Goal: Answer question/provide support

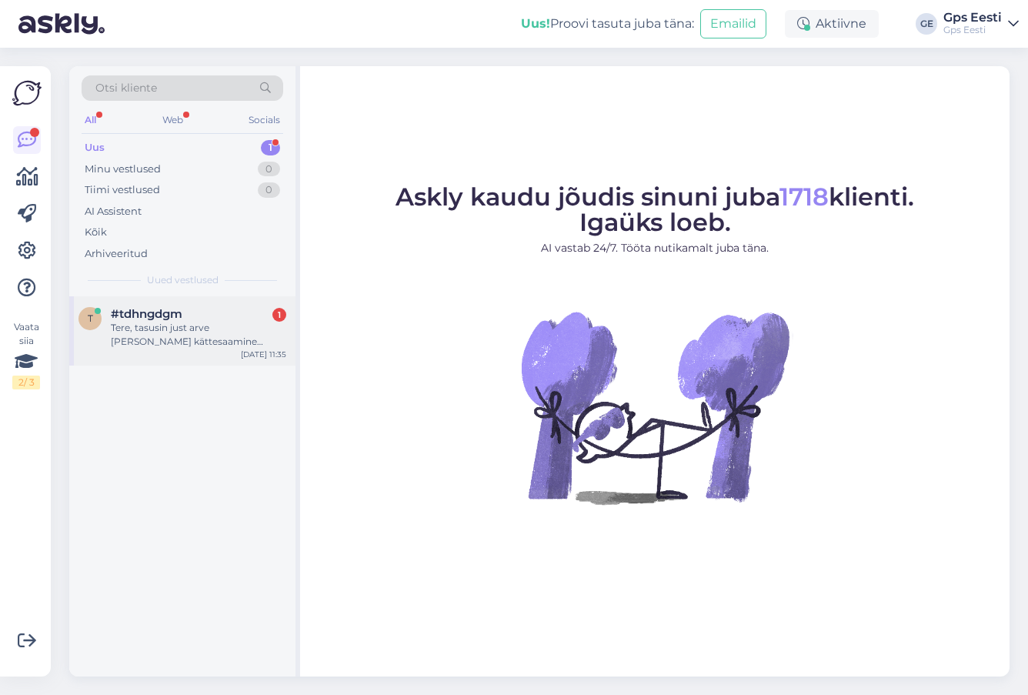
drag, startPoint x: 0, startPoint y: 0, endPoint x: 208, endPoint y: 340, distance: 398.6
click at [178, 317] on span "#tdhngdgm" at bounding box center [147, 314] width 72 height 14
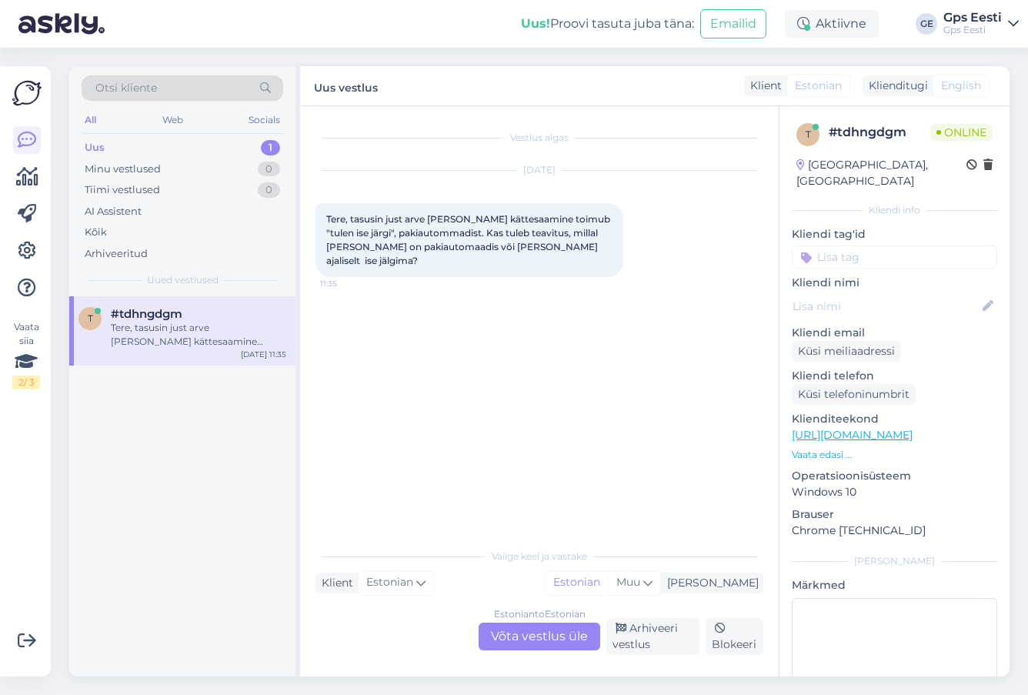
click at [530, 628] on div "Estonian to Estonian Võta vestlus üle" at bounding box center [540, 637] width 122 height 28
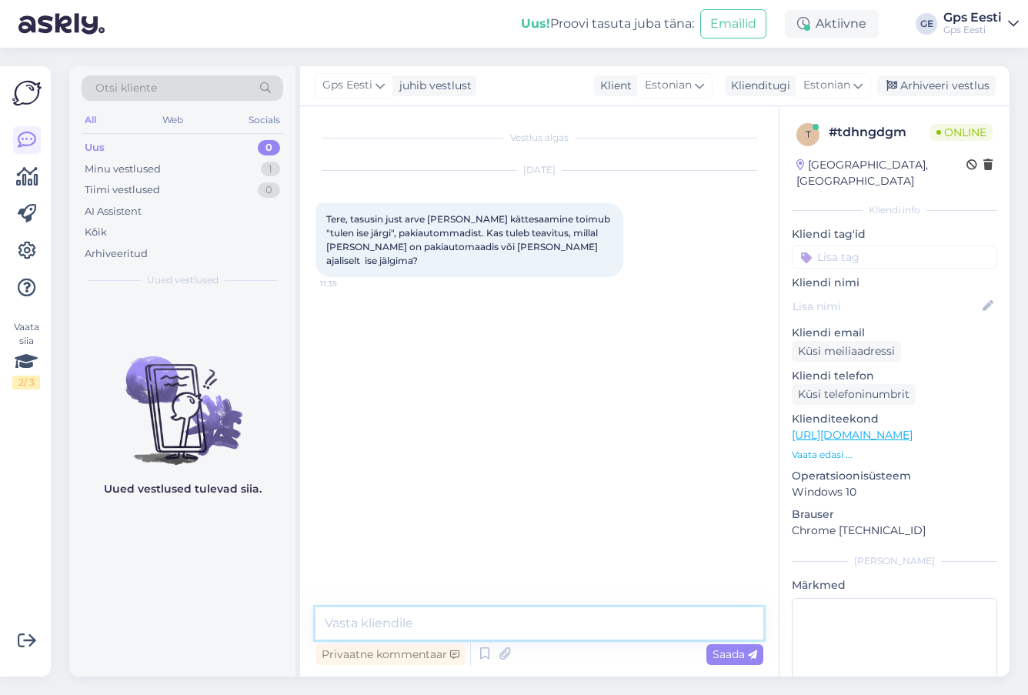
click at [393, 622] on textarea at bounding box center [540, 623] width 448 height 32
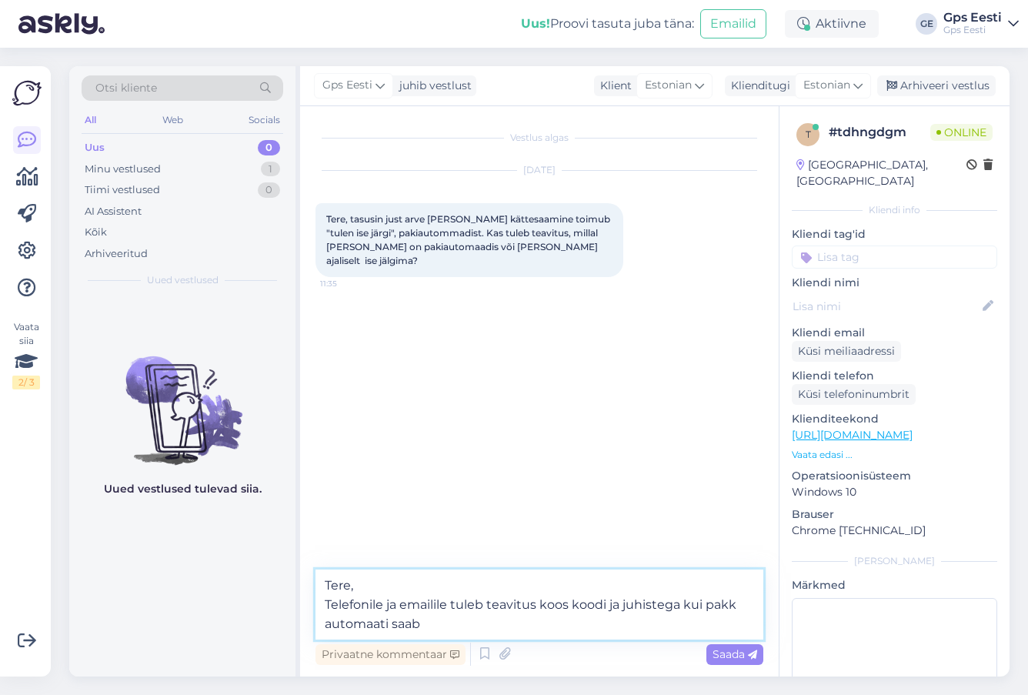
type textarea "Tere, Telefonile ja emailile tuleb teavitus koos koodi ja juhistega kui pakk au…"
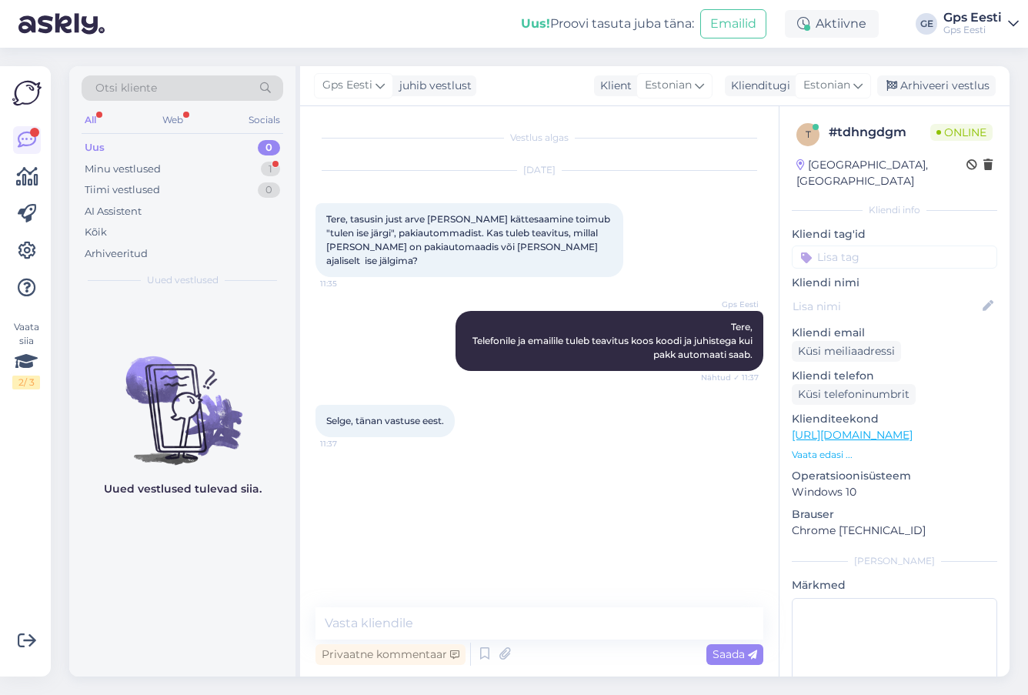
click at [489, 509] on div "Vestlus algas Sep 5 2025 Tere, tasusin just arve ja kauba kättesaamine toimub "…" at bounding box center [547, 358] width 462 height 472
click at [568, 506] on div "Vestlus algas Sep 5 2025 Tere, tasusin just arve ja kauba kättesaamine toimub "…" at bounding box center [547, 358] width 462 height 472
click at [161, 164] on div "Minu vestlused 1" at bounding box center [183, 170] width 202 height 22
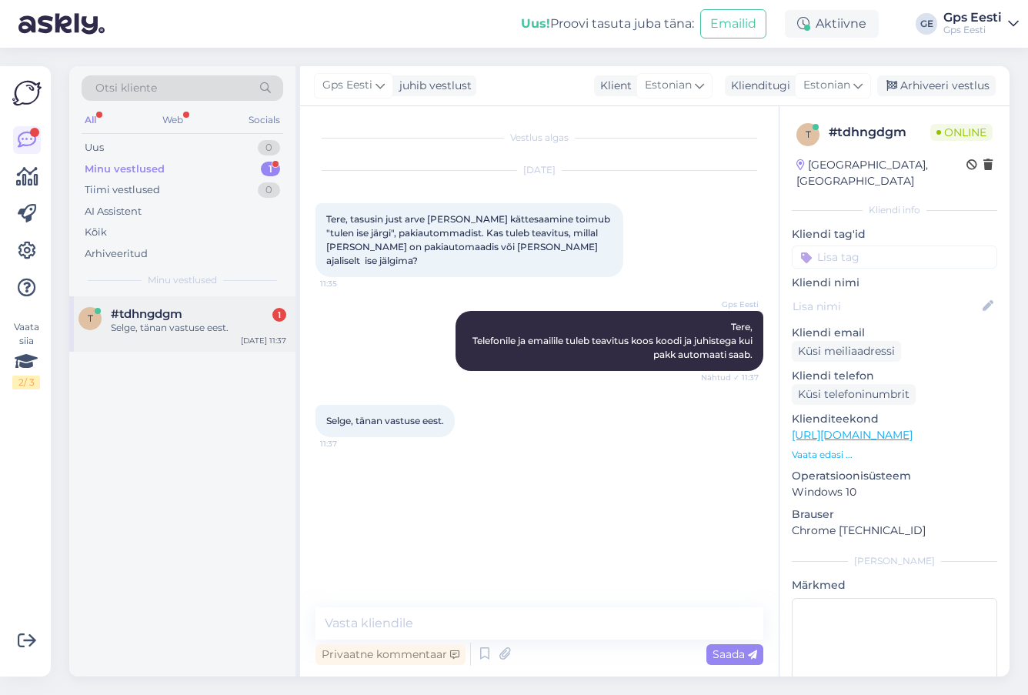
click at [165, 316] on span "#tdhngdgm" at bounding box center [147, 314] width 72 height 14
click at [452, 619] on textarea at bounding box center [540, 623] width 448 height 32
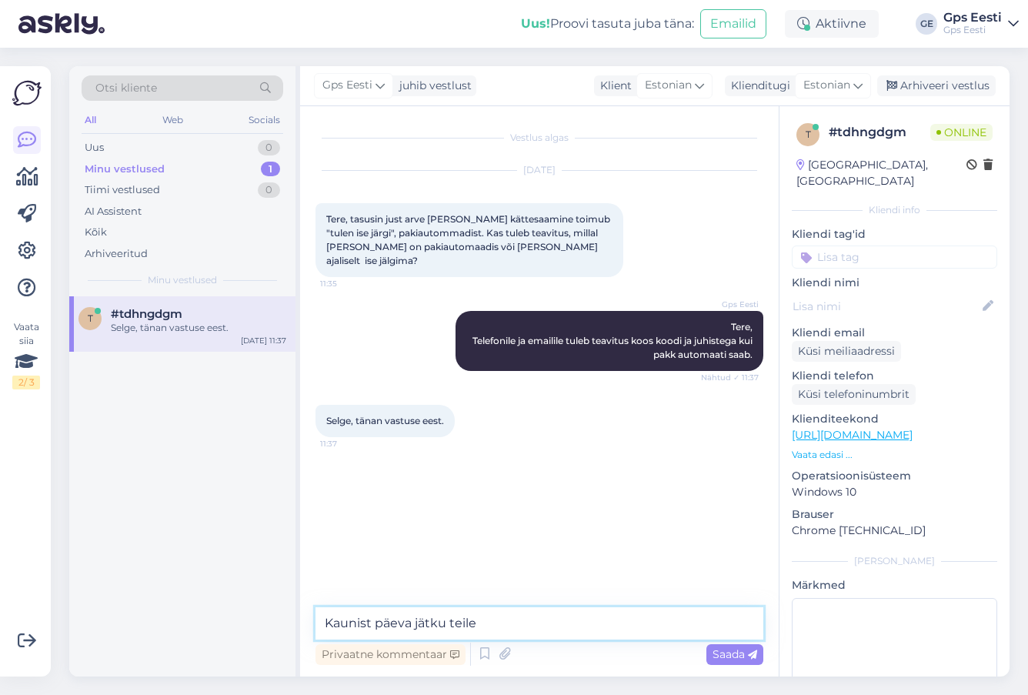
type textarea "Kaunist päeva jätku teile!"
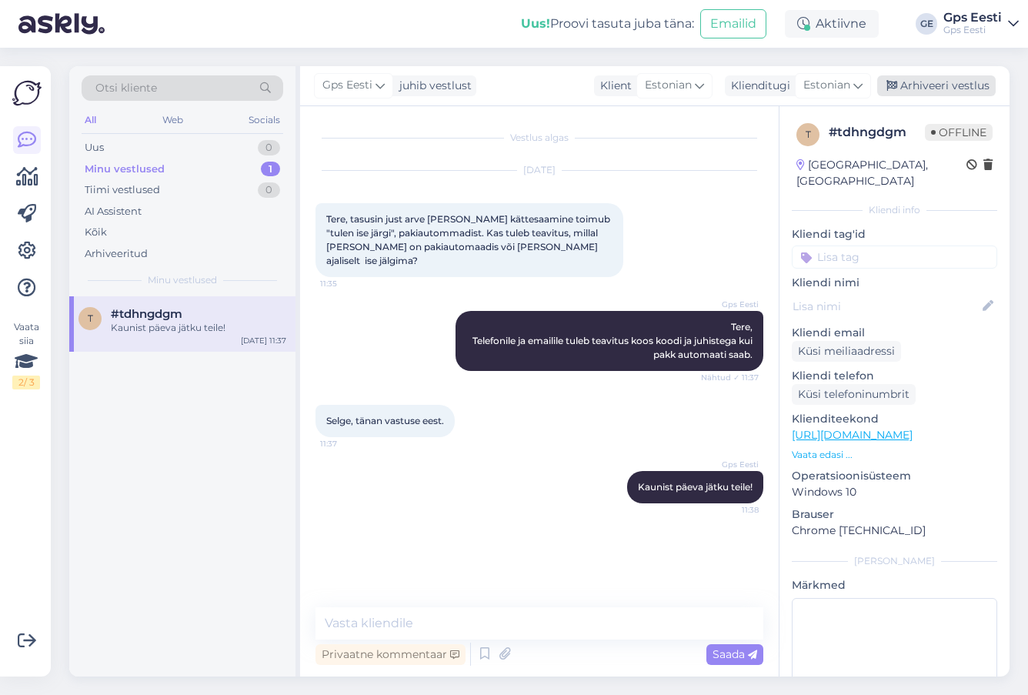
click at [923, 87] on div "Arhiveeri vestlus" at bounding box center [936, 85] width 119 height 21
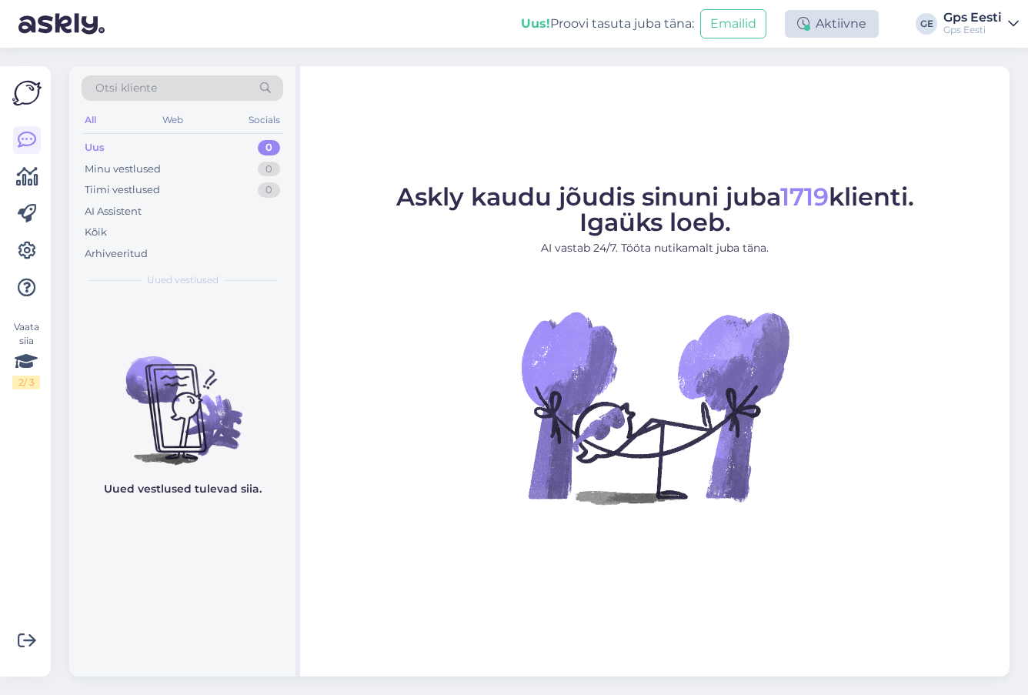
click at [833, 25] on div "Aktiivne" at bounding box center [832, 24] width 94 height 28
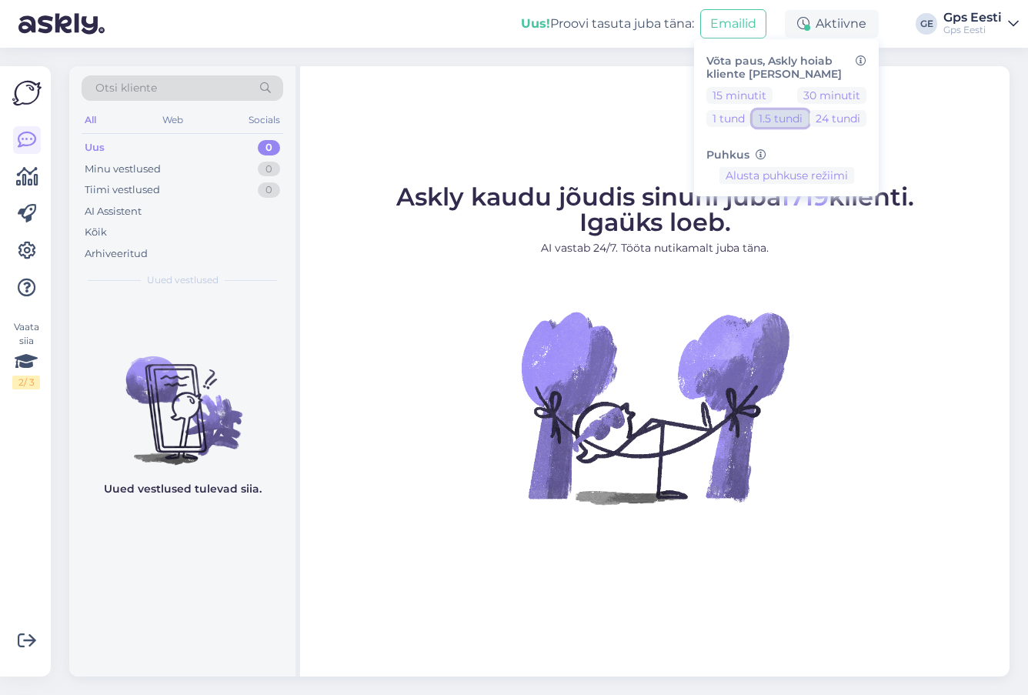
click at [793, 117] on button "1.5 tundi" at bounding box center [781, 118] width 56 height 17
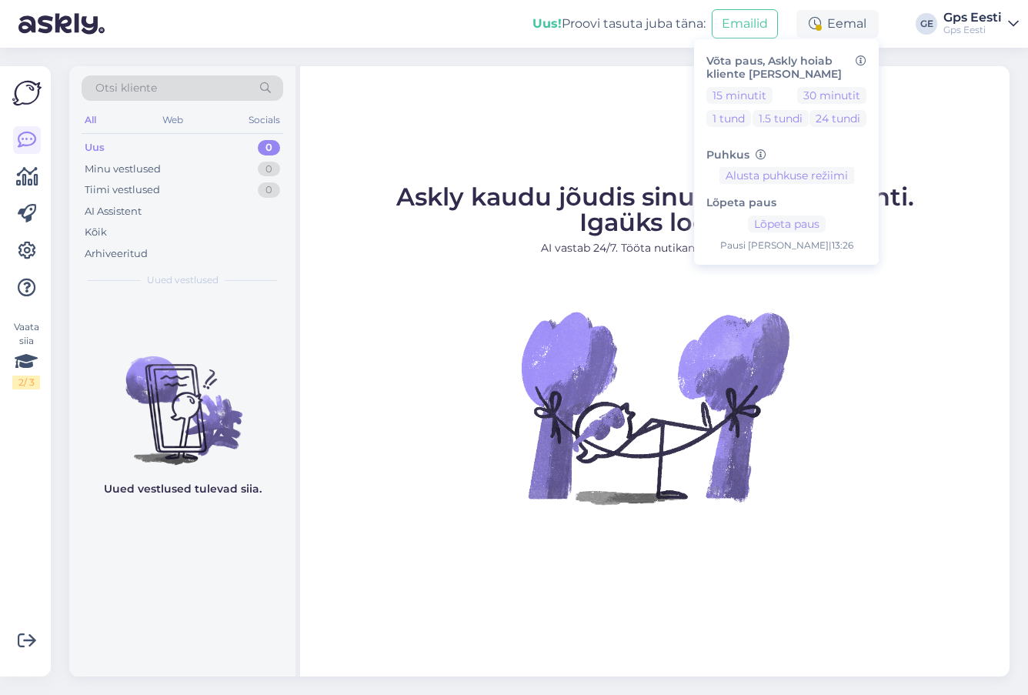
click at [466, 105] on div "Askly kaudu jõudis sinuni juba 1719 klienti. Igaüks loeb. AI vastab 24/7. Tööta…" at bounding box center [654, 371] width 709 height 610
